Goal: Task Accomplishment & Management: Manage account settings

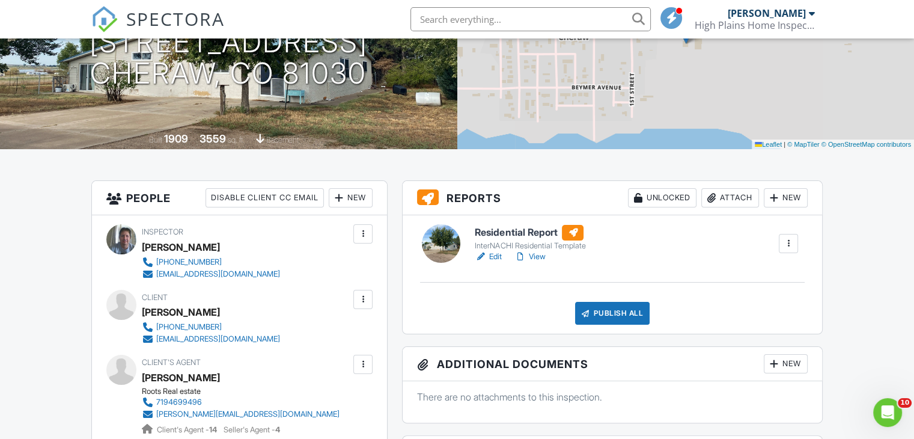
scroll to position [180, 0]
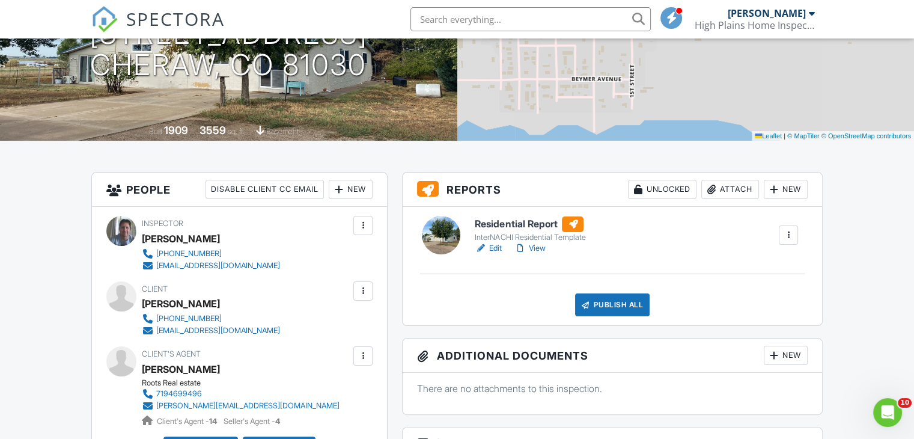
click at [535, 246] on link "View" at bounding box center [529, 248] width 31 height 12
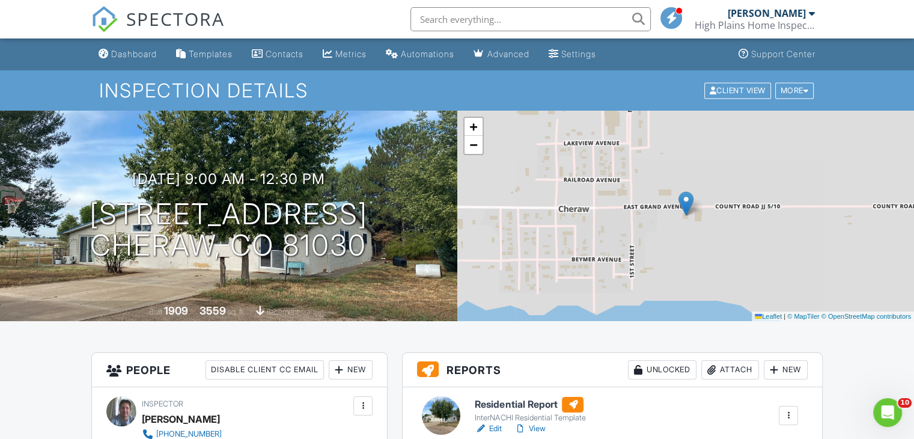
click at [538, 427] on link "View" at bounding box center [529, 428] width 31 height 12
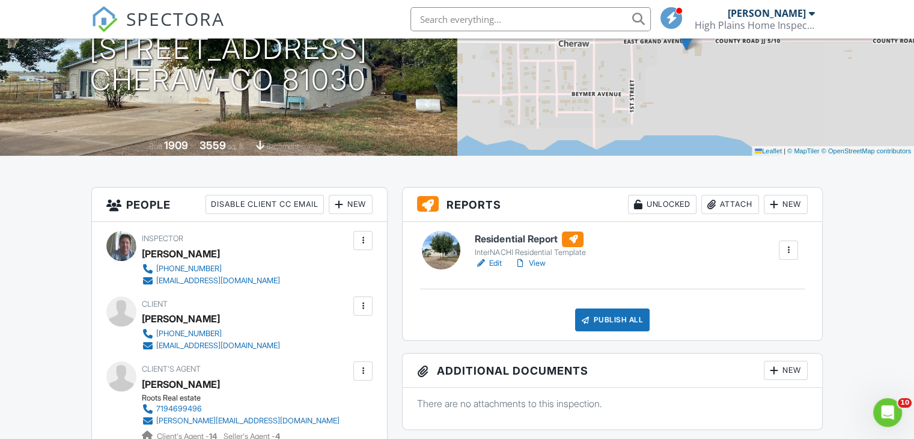
scroll to position [180, 0]
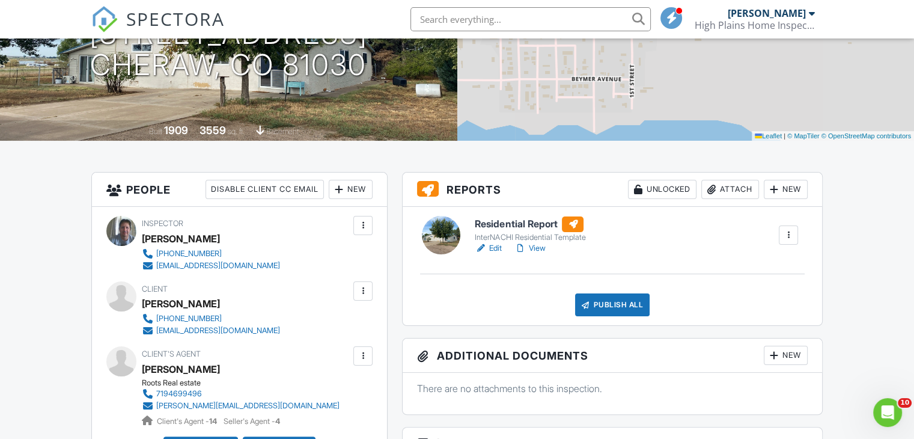
click at [537, 247] on link "View" at bounding box center [529, 248] width 31 height 12
